Goal: Check status

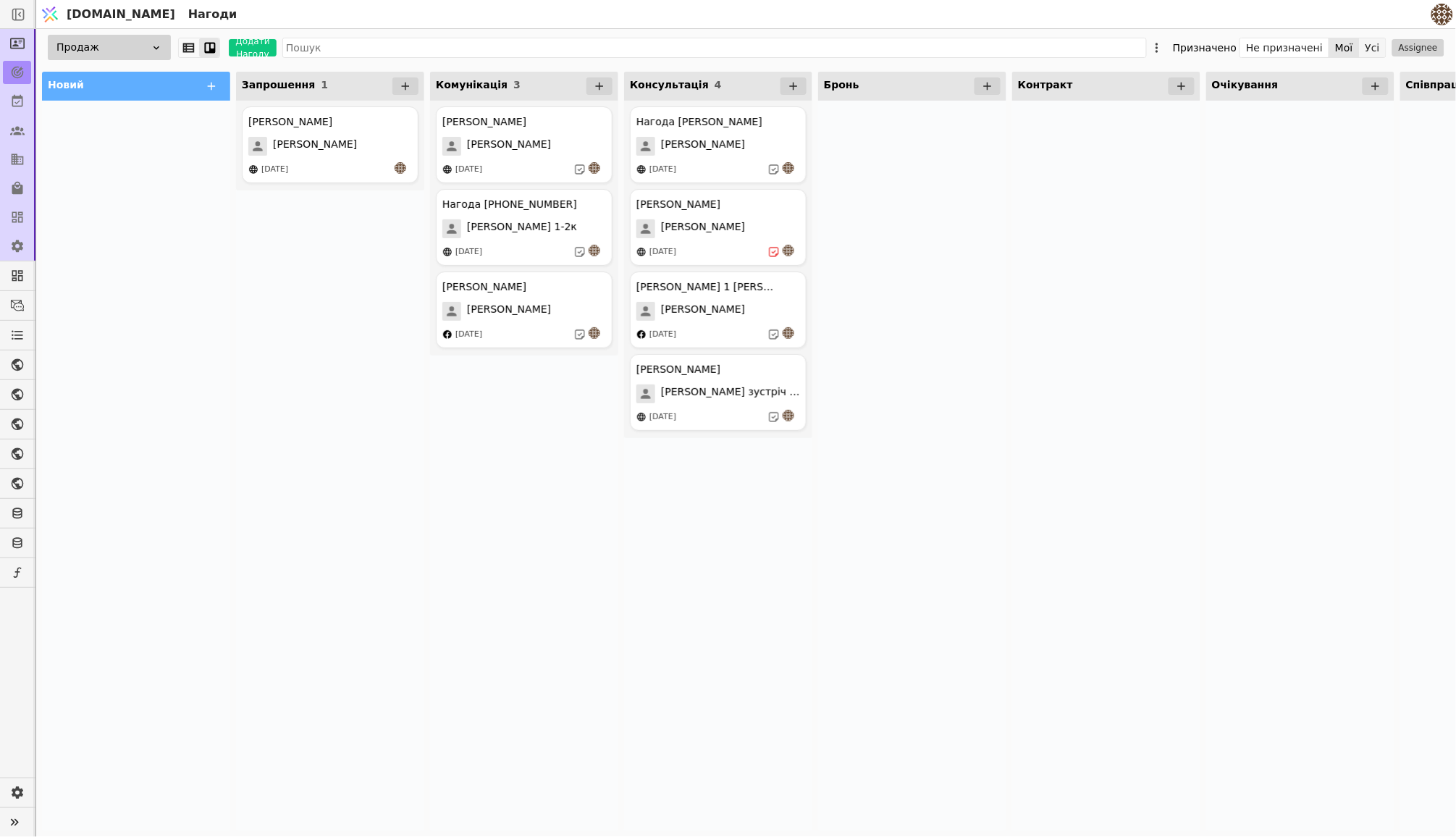
click at [1375, 45] on button "Усі" at bounding box center [1373, 48] width 26 height 20
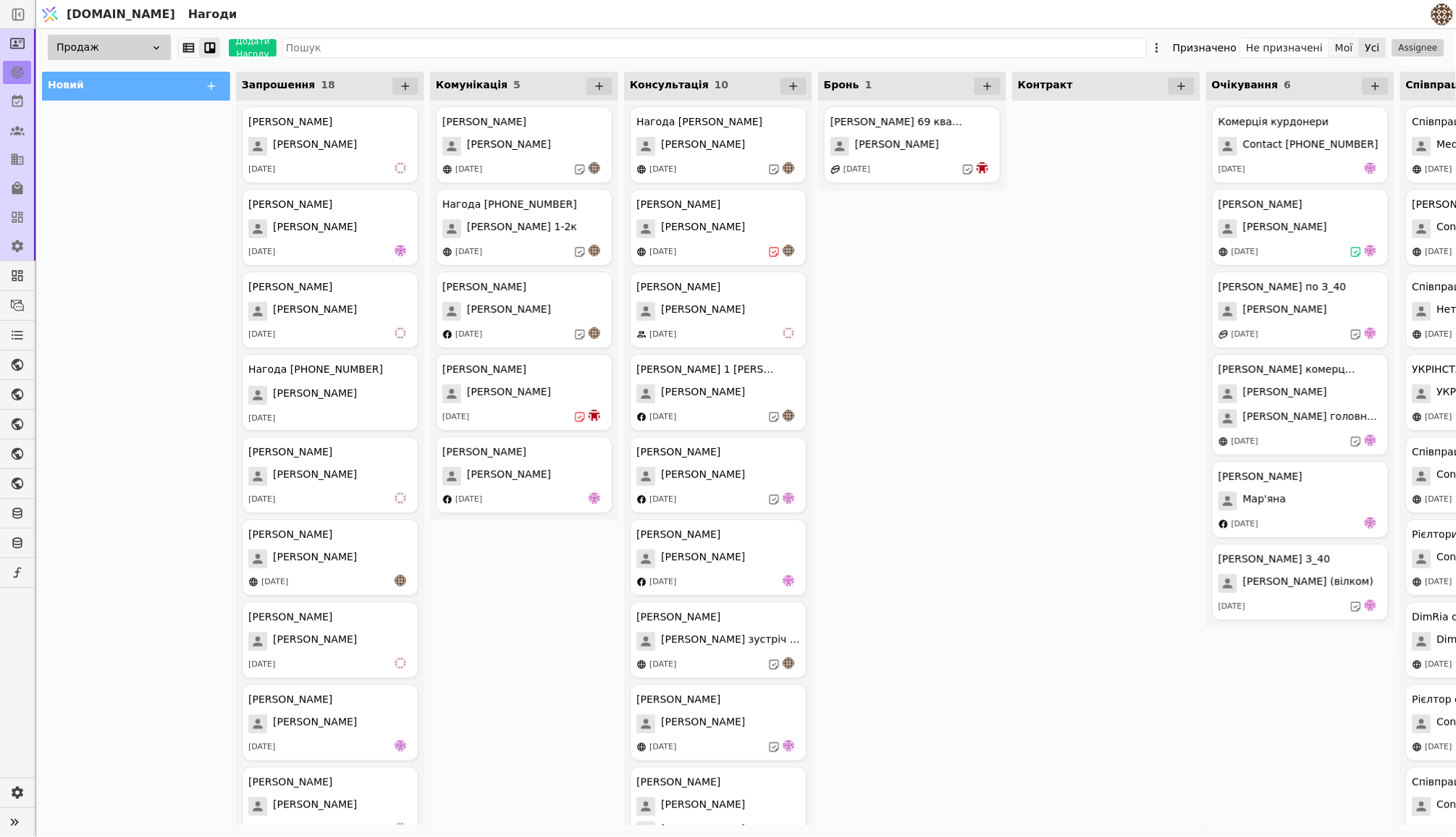
click at [1349, 49] on button "Мої" at bounding box center [1345, 48] width 31 height 20
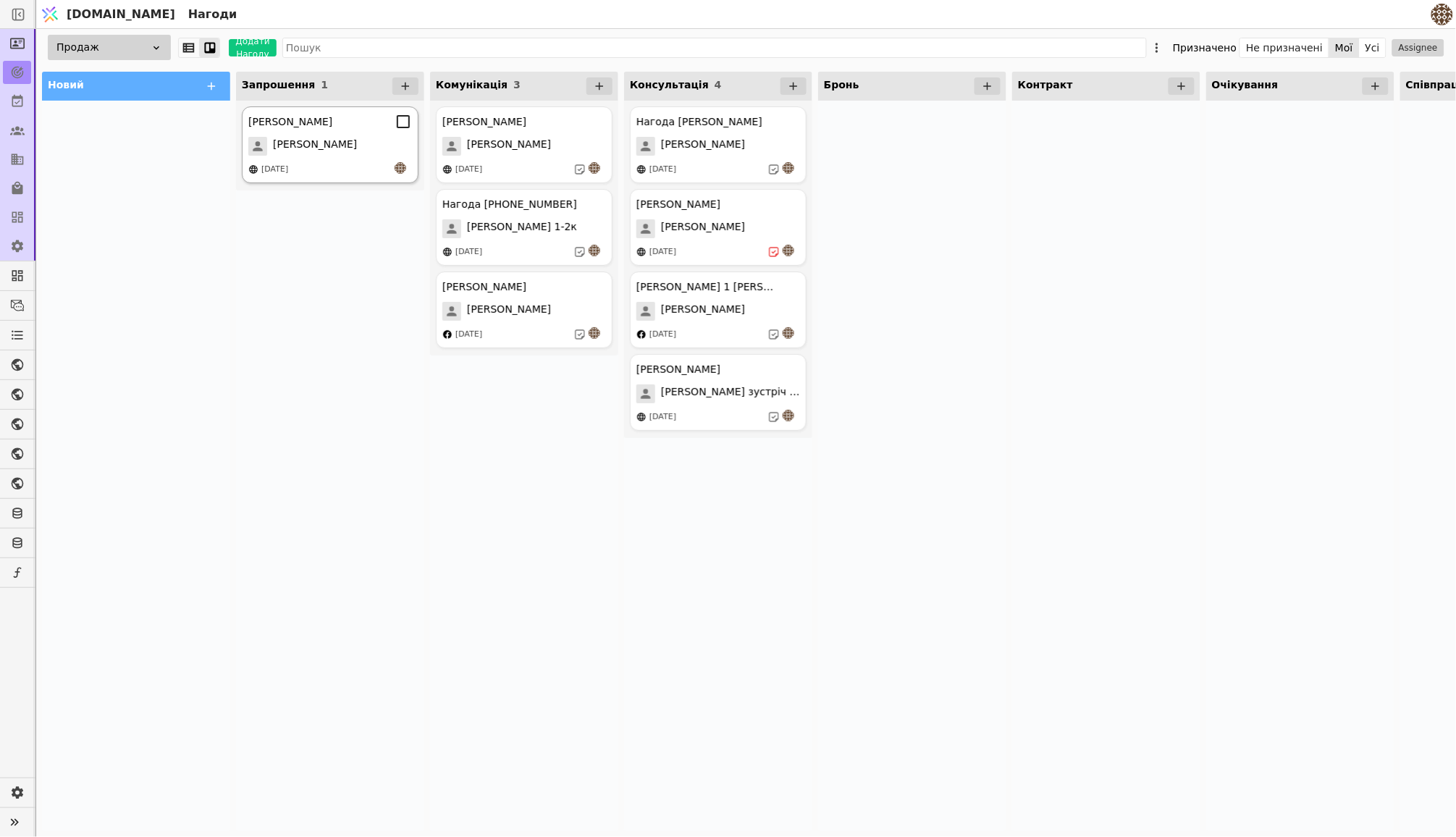
click at [365, 165] on div "[DATE]" at bounding box center [329, 169] width 164 height 15
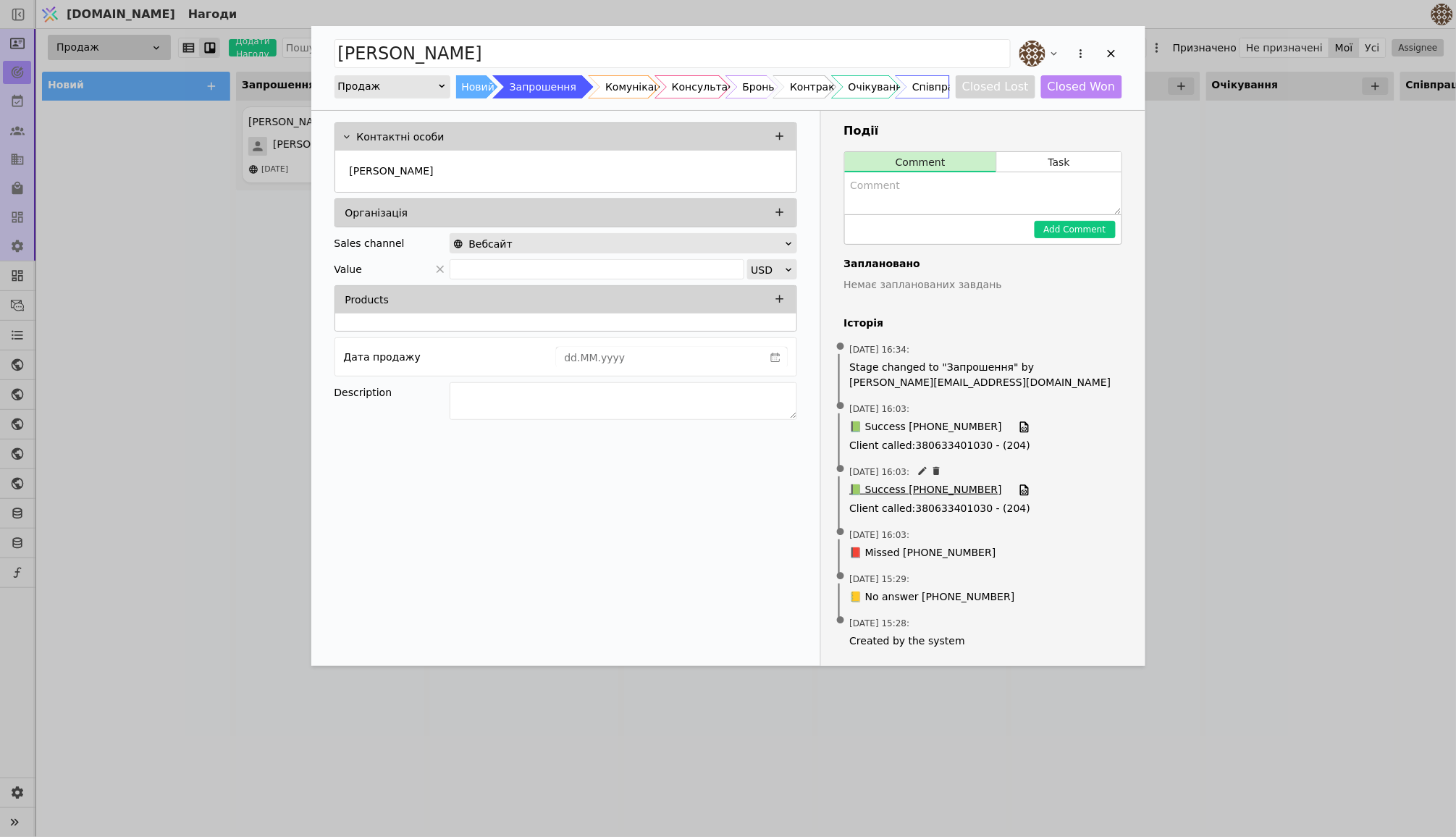
click at [929, 482] on span "📗 Success [PHONE_NUMBER]" at bounding box center [926, 490] width 152 height 16
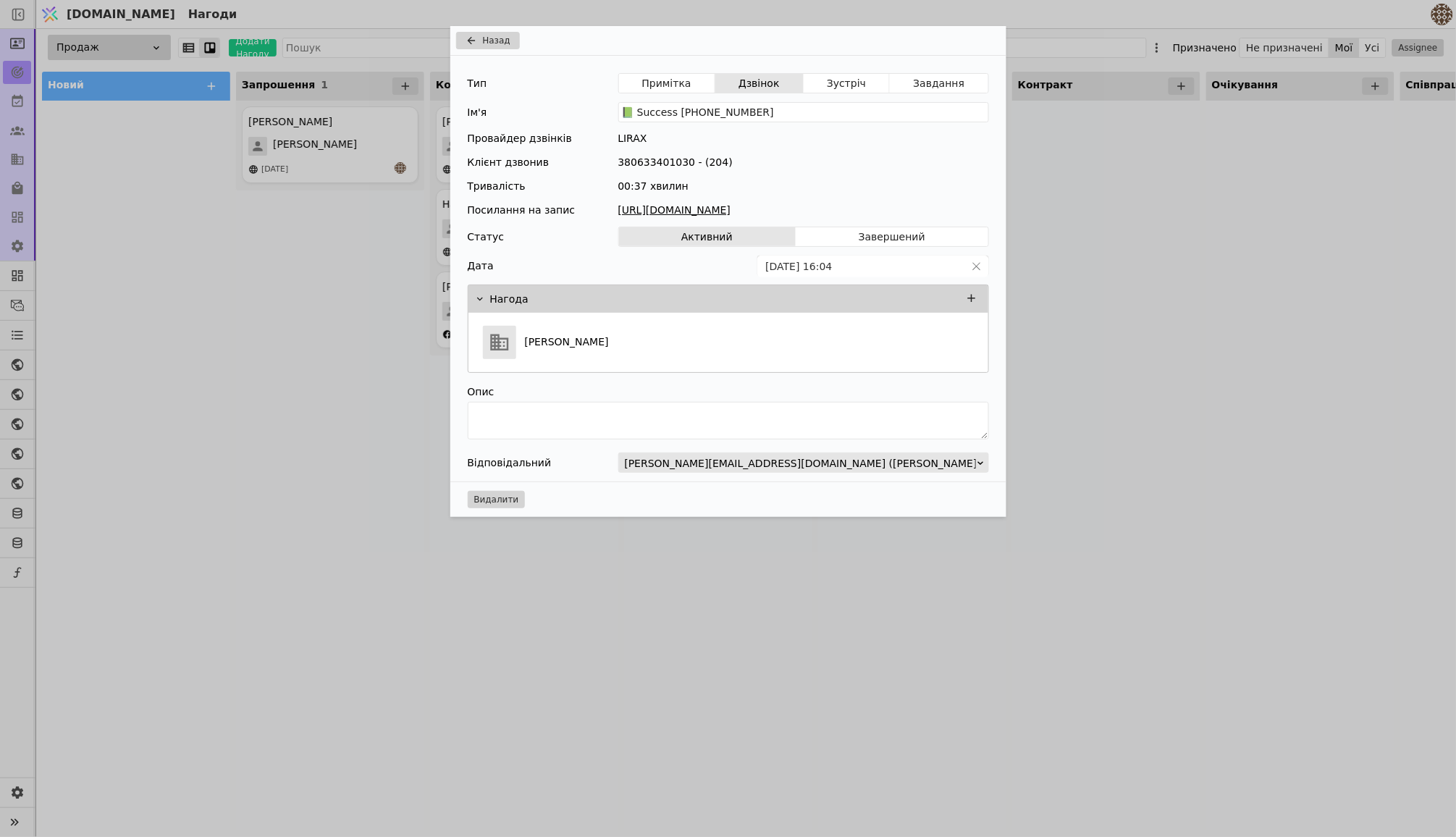
click at [855, 212] on link "[URL][DOMAIN_NAME]" at bounding box center [804, 210] width 371 height 15
click at [1074, 252] on div "Назад Тип Примітка Дзвінок Зустріч Завдання Ім'я 📗 Success [PHONE_NUMBER] Прова…" at bounding box center [728, 418] width 1456 height 837
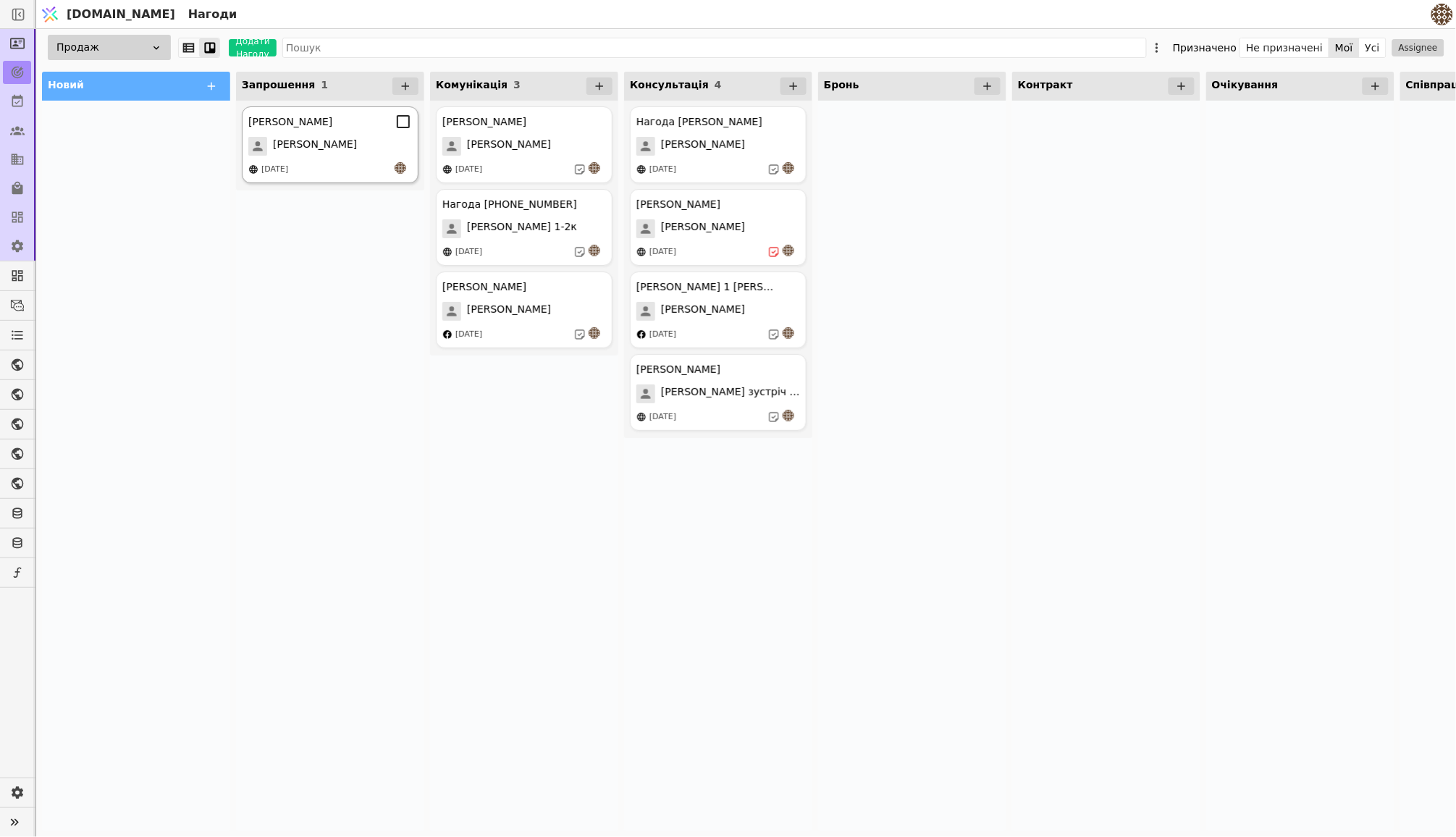
click at [367, 159] on div "[PERSON_NAME] [PERSON_NAME] [DATE]" at bounding box center [330, 145] width 177 height 77
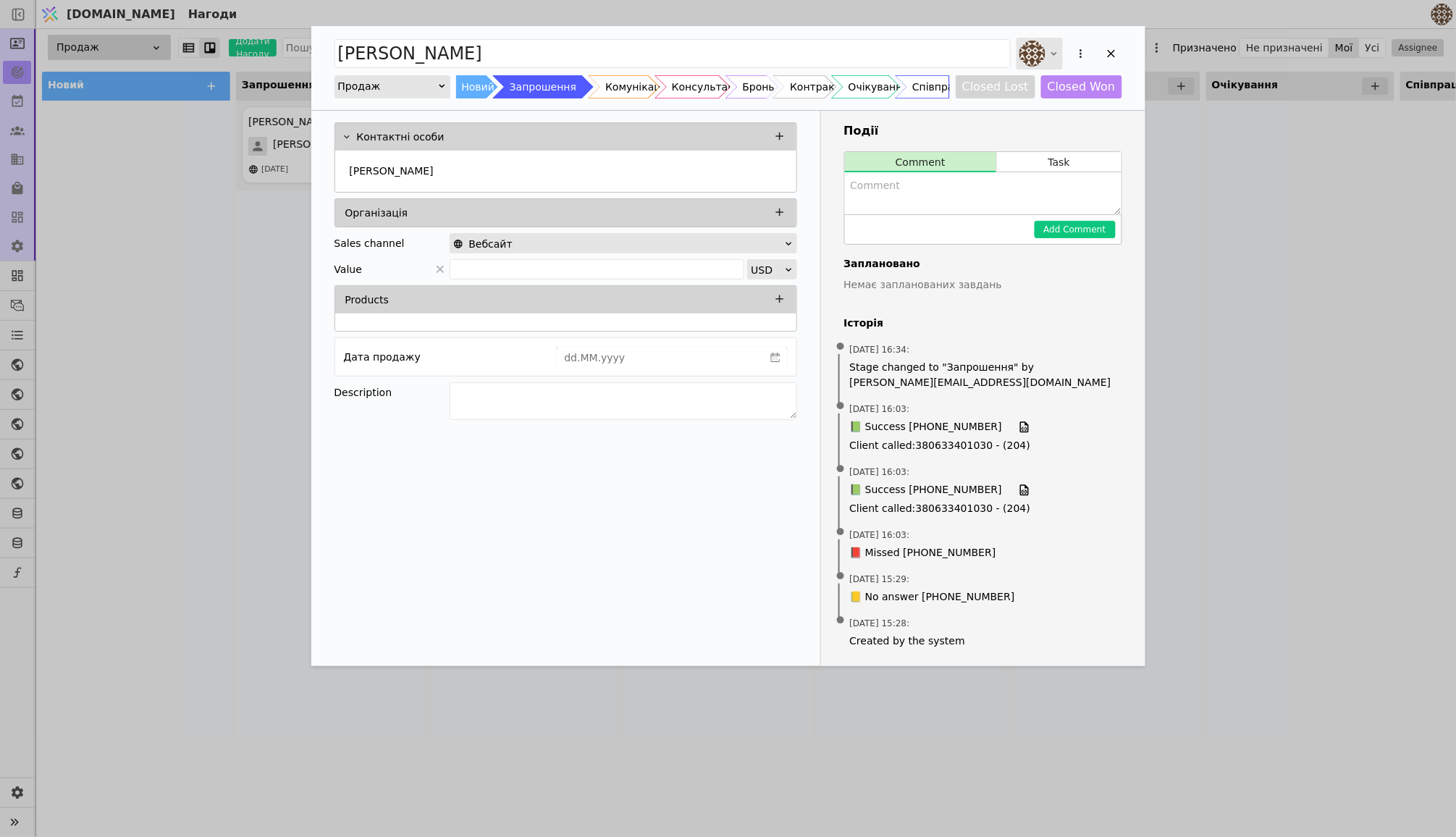
click at [1050, 51] on icon "Add Opportunity" at bounding box center [1055, 54] width 12 height 12
click at [1108, 52] on icon "Add Opportunity" at bounding box center [1111, 54] width 8 height 8
